Goal: Information Seeking & Learning: Learn about a topic

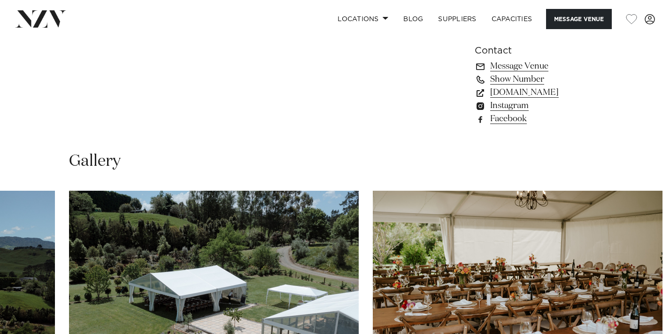
scroll to position [687, 0]
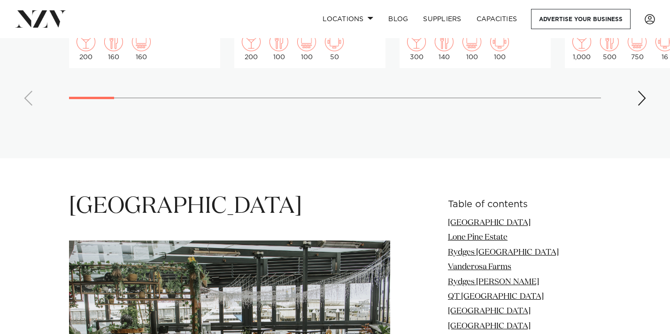
scroll to position [1103, 0]
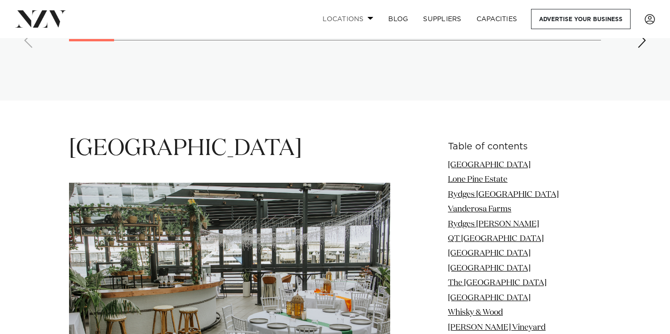
click at [371, 15] on link "Locations" at bounding box center [348, 19] width 66 height 20
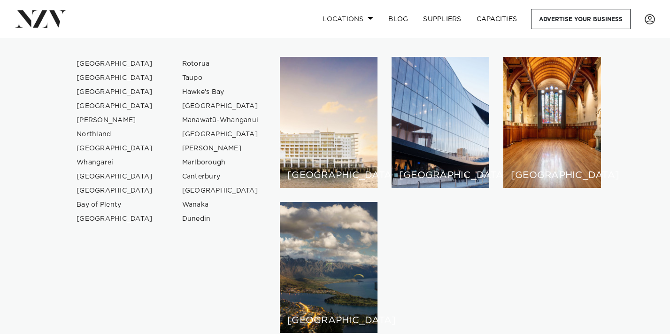
click at [371, 15] on link "Locations" at bounding box center [348, 19] width 66 height 20
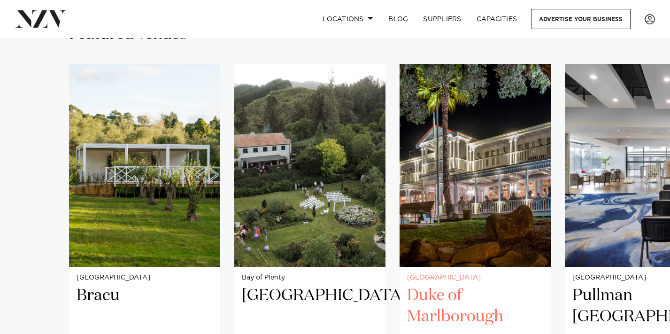
scroll to position [649, 0]
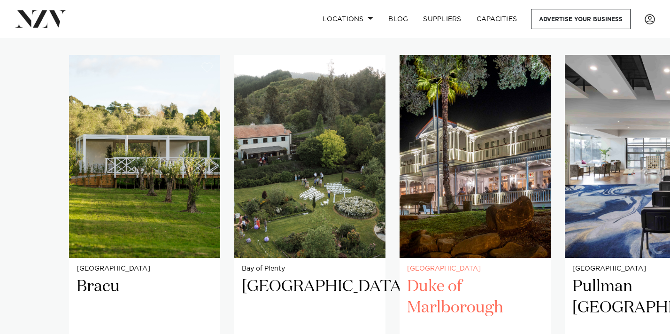
click at [456, 184] on img "3 / 38" at bounding box center [474, 156] width 151 height 203
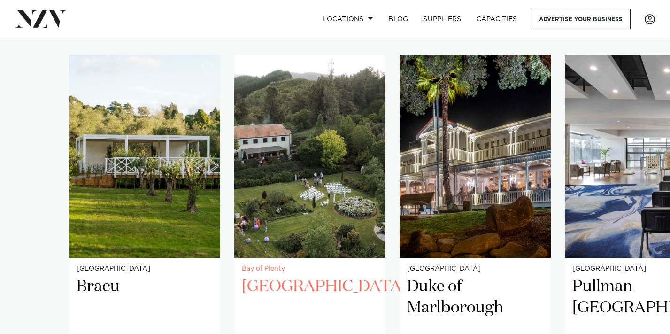
click at [309, 170] on img "2 / 38" at bounding box center [309, 156] width 151 height 203
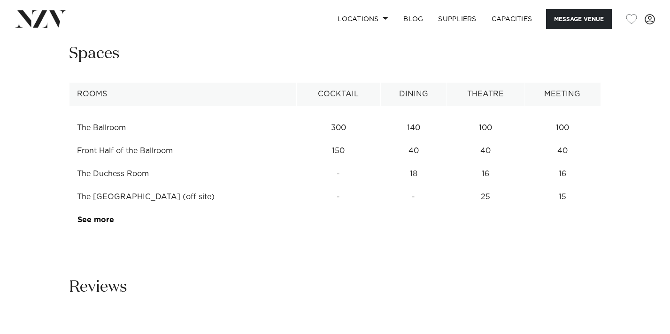
scroll to position [1265, 0]
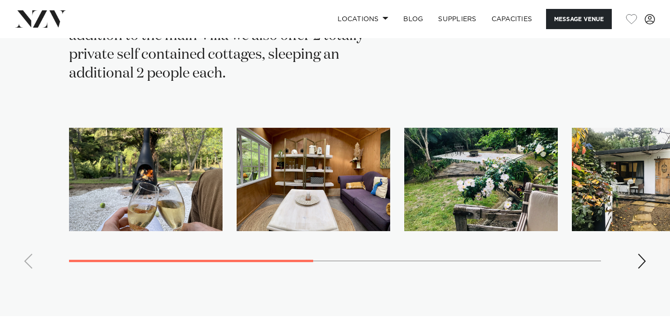
scroll to position [1959, 0]
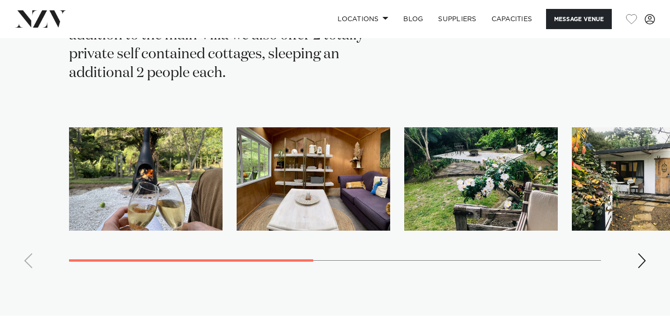
click at [641, 253] on div "Next slide" at bounding box center [641, 260] width 9 height 15
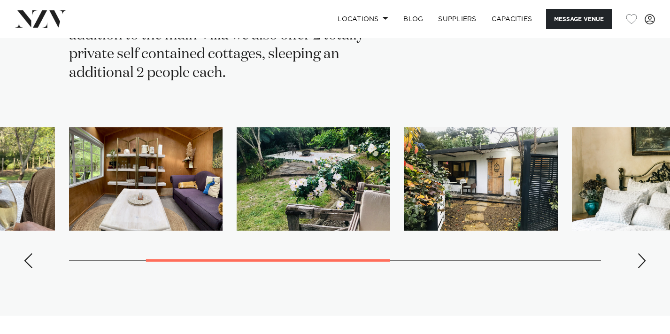
click at [641, 253] on div "Next slide" at bounding box center [641, 260] width 9 height 15
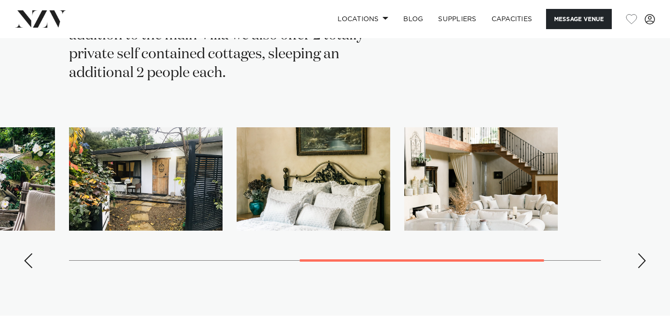
click at [641, 253] on div "Next slide" at bounding box center [641, 260] width 9 height 15
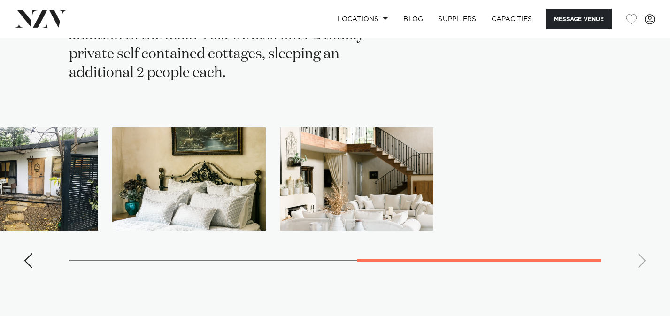
click at [641, 218] on swiper-container at bounding box center [335, 201] width 670 height 149
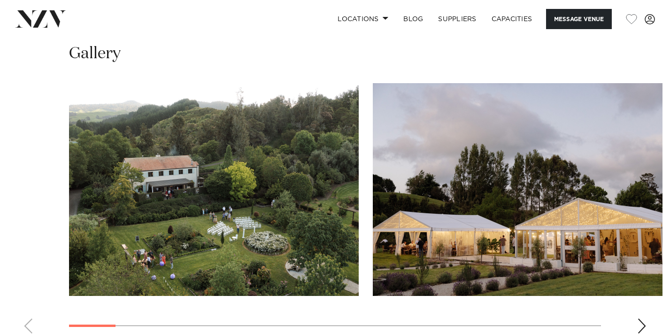
scroll to position [839, 0]
click at [637, 303] on swiper-container at bounding box center [335, 212] width 670 height 258
click at [640, 318] on div "Next slide" at bounding box center [641, 325] width 9 height 15
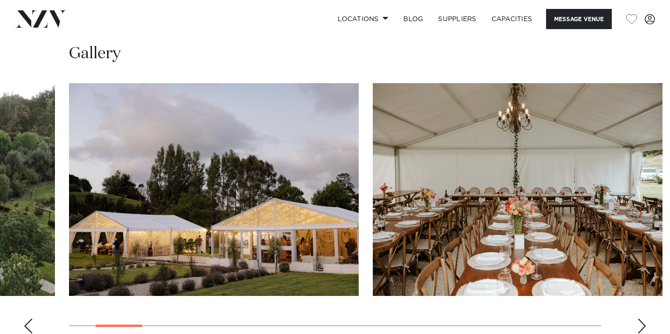
click at [640, 318] on div "Next slide" at bounding box center [641, 325] width 9 height 15
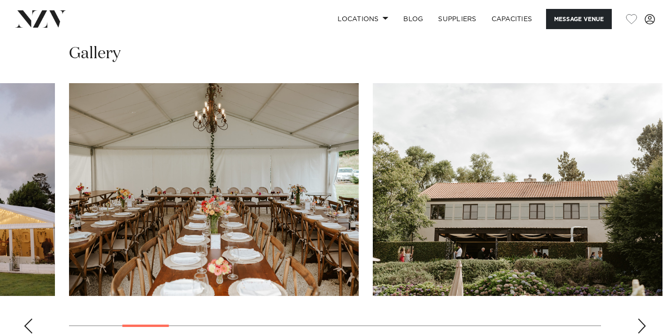
click at [636, 291] on swiper-container at bounding box center [335, 212] width 670 height 258
click at [647, 297] on swiper-container at bounding box center [335, 212] width 670 height 258
click at [645, 318] on div "Next slide" at bounding box center [641, 325] width 9 height 15
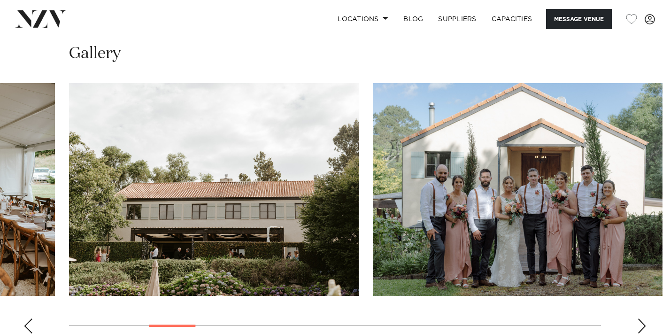
click at [645, 318] on div "Next slide" at bounding box center [641, 325] width 9 height 15
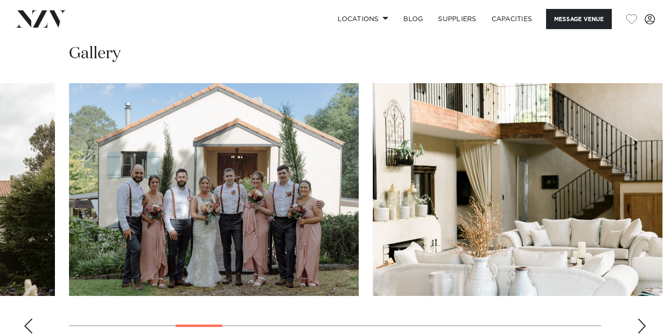
click at [644, 318] on div "Next slide" at bounding box center [641, 325] width 9 height 15
